Goal: Share content: Share content

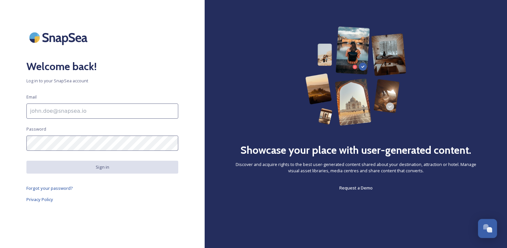
type input "[PERSON_NAME][EMAIL_ADDRESS][PERSON_NAME][DOMAIN_NAME]"
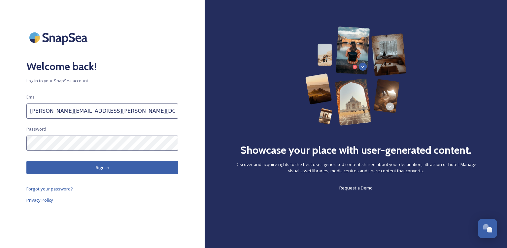
click at [112, 163] on button "Sign in" at bounding box center [102, 168] width 152 height 14
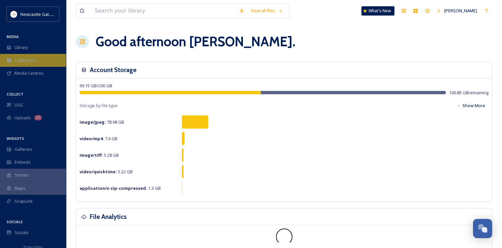
click at [35, 60] on span "Collections" at bounding box center [26, 60] width 22 height 6
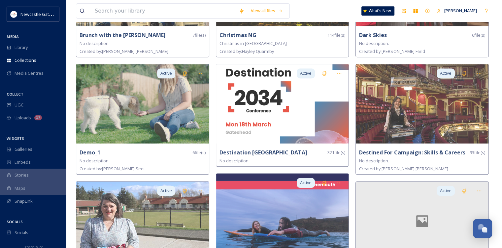
scroll to position [363, 0]
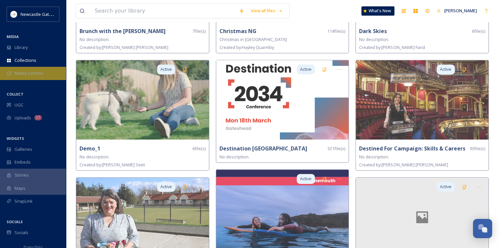
click at [25, 71] on span "Media Centres" at bounding box center [29, 73] width 29 height 6
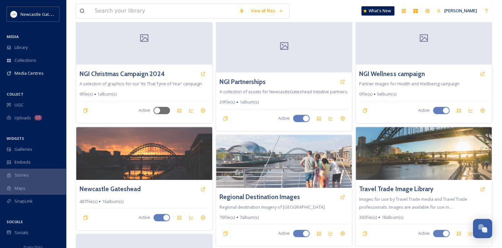
scroll to position [330, 0]
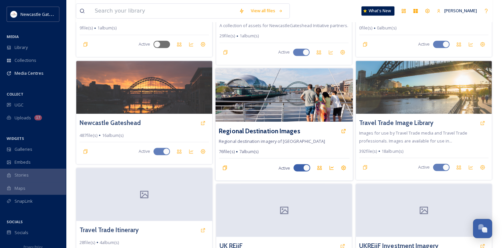
click at [311, 94] on img at bounding box center [284, 95] width 137 height 54
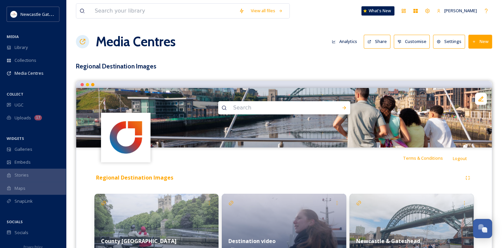
click at [383, 42] on button "Share" at bounding box center [377, 42] width 27 height 14
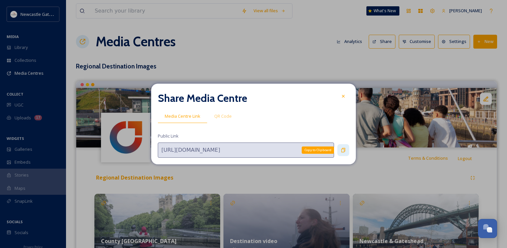
click at [345, 150] on icon at bounding box center [344, 150] width 4 height 4
click at [343, 149] on icon at bounding box center [343, 149] width 5 height 5
